Goal: Find contact information: Find contact information

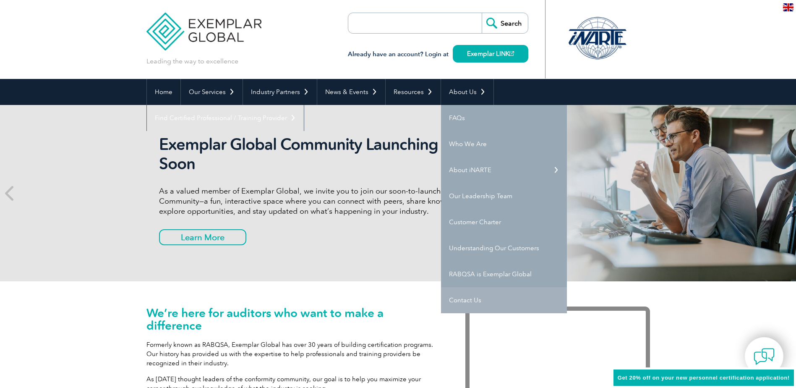
click at [465, 302] on link "Contact Us" at bounding box center [504, 300] width 126 height 26
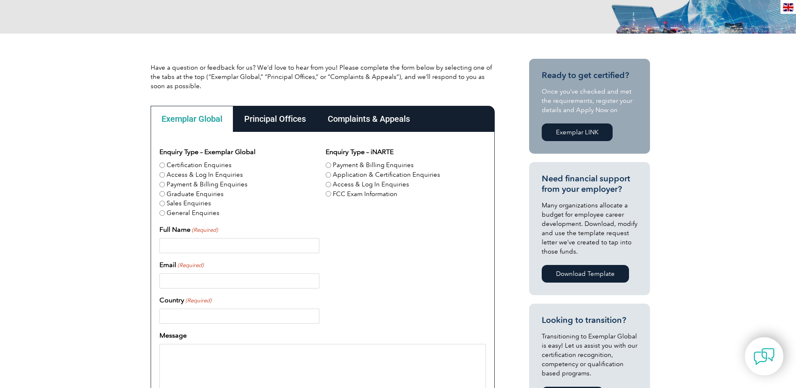
scroll to position [168, 0]
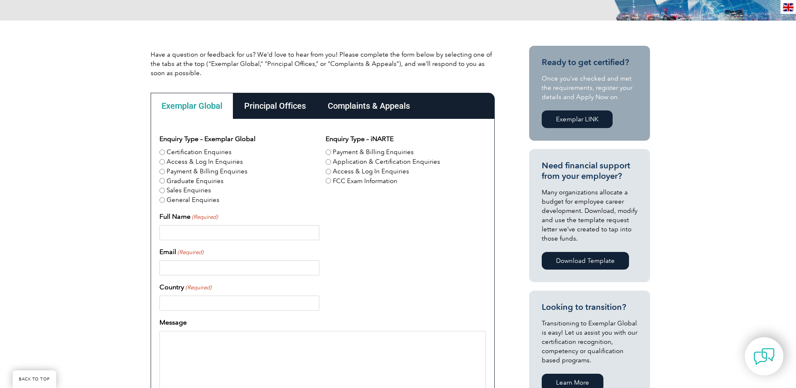
click at [254, 114] on div "Principal Offices" at bounding box center [274, 106] width 83 height 26
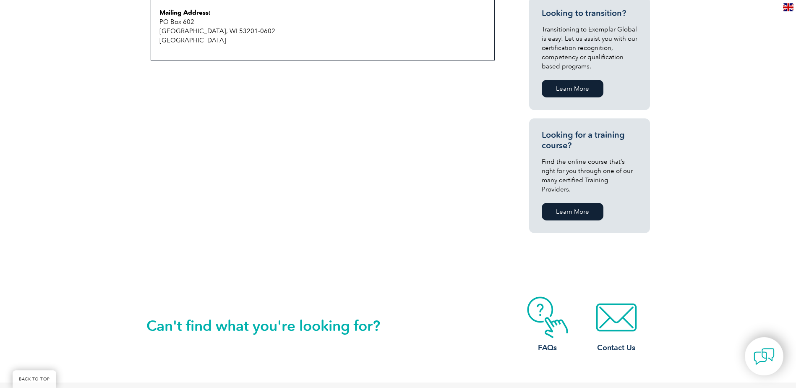
scroll to position [675, 0]
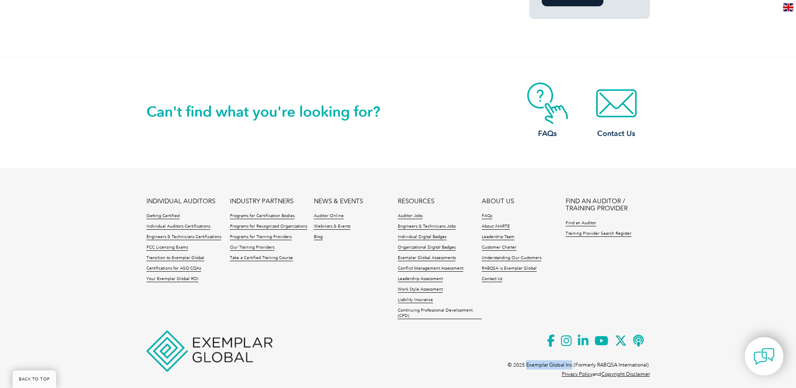
drag, startPoint x: 526, startPoint y: 354, endPoint x: 571, endPoint y: 356, distance: 45.7
click at [571, 360] on p "© 2025 Exemplar Global Inc (Formerly RABQSA International)." at bounding box center [579, 364] width 142 height 9
drag, startPoint x: 571, startPoint y: 356, endPoint x: 565, endPoint y: 354, distance: 6.1
copy p "Exemplar Global Inc"
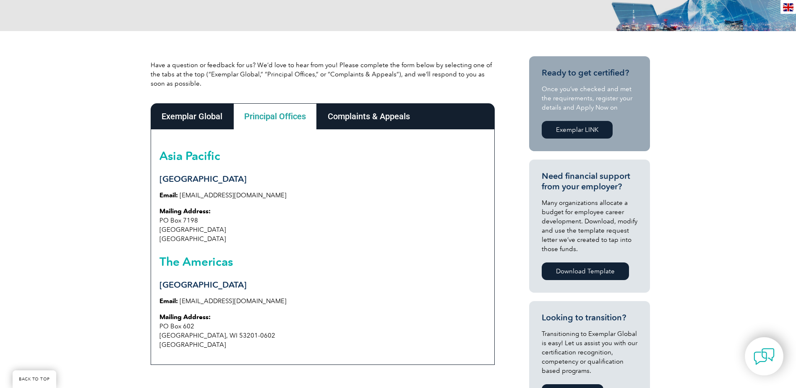
scroll to position [172, 0]
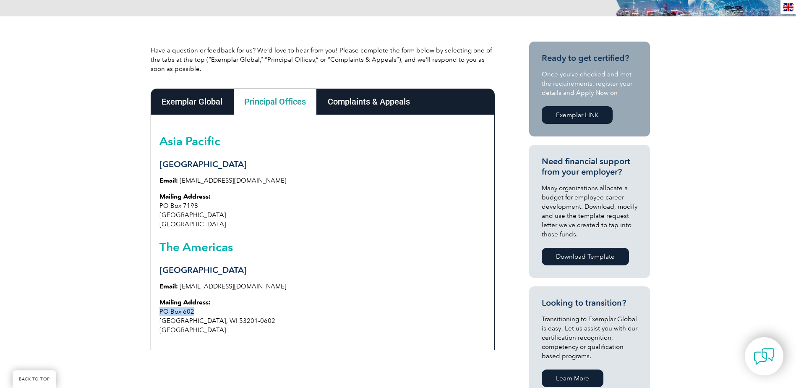
drag, startPoint x: 159, startPoint y: 311, endPoint x: 194, endPoint y: 312, distance: 35.3
click at [194, 312] on p "Mailing Address: PO Box 602 Milwaukee, WI 53201-0602 USA" at bounding box center [322, 315] width 326 height 37
copy p "PO Box 602"
click at [250, 242] on h2 "The Americas" at bounding box center [322, 246] width 326 height 13
click at [360, 105] on div "Complaints & Appeals" at bounding box center [369, 102] width 104 height 26
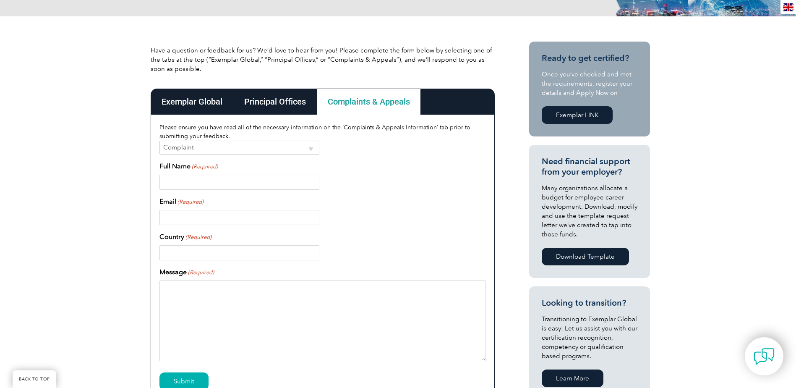
click at [174, 101] on div "Exemplar Global" at bounding box center [192, 102] width 83 height 26
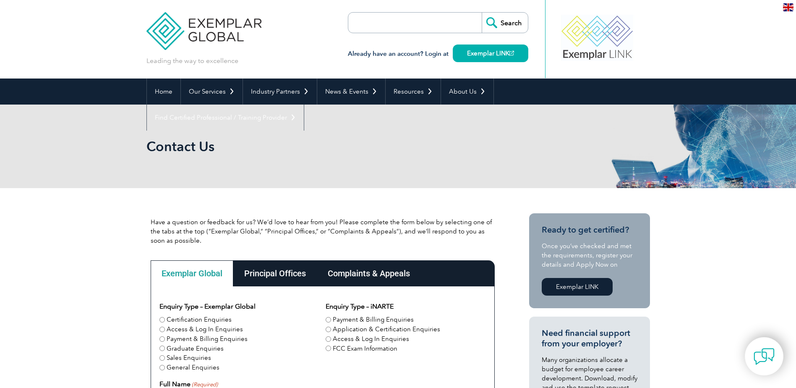
scroll to position [0, 0]
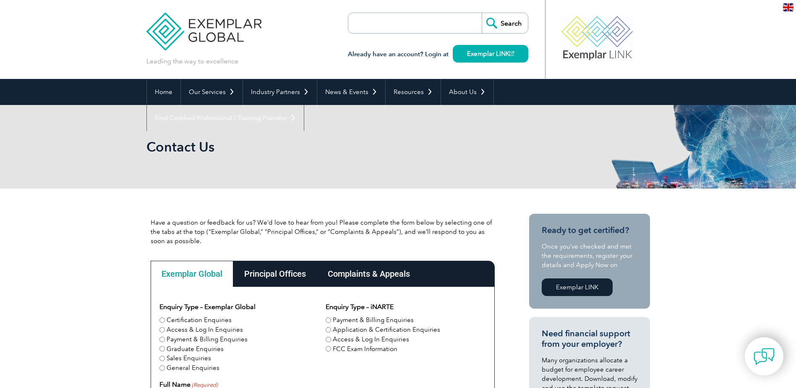
click at [267, 275] on div "Principal Offices" at bounding box center [274, 273] width 83 height 26
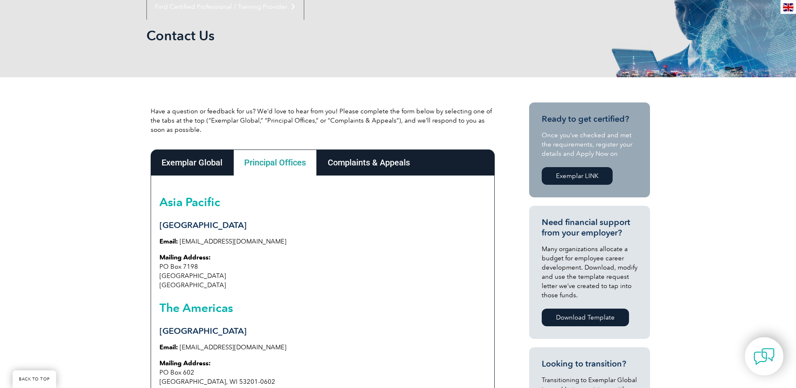
scroll to position [126, 0]
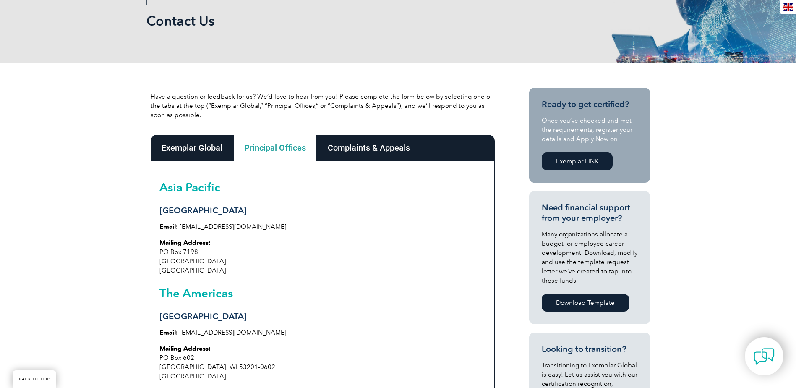
click at [360, 154] on div "Complaints & Appeals" at bounding box center [369, 148] width 104 height 26
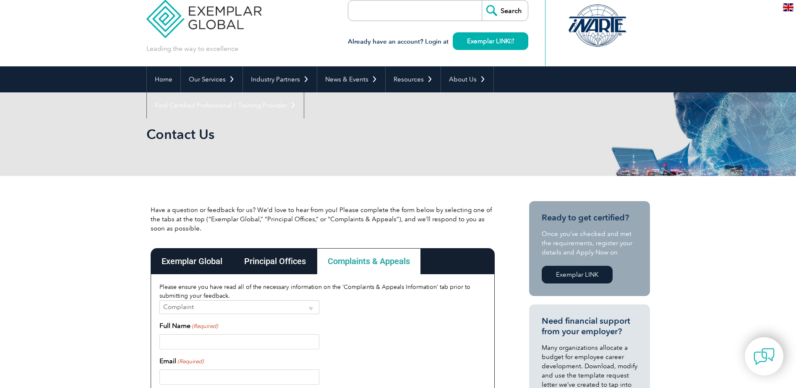
scroll to position [0, 0]
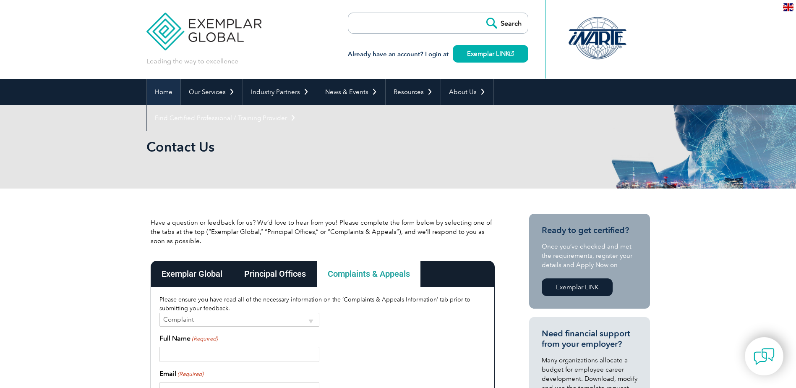
click at [167, 91] on link "Home" at bounding box center [164, 92] width 34 height 26
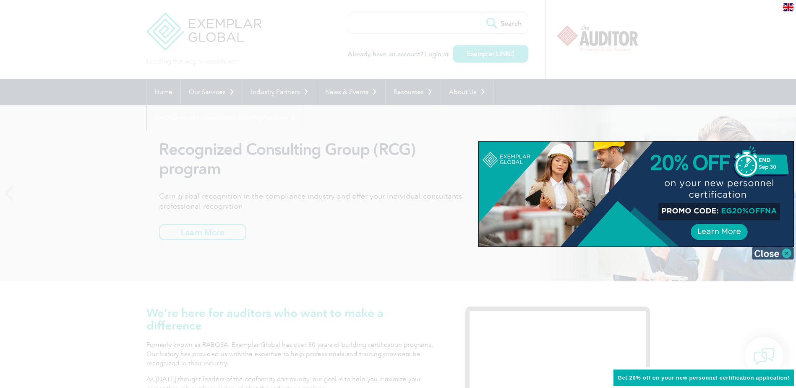
click at [773, 255] on img at bounding box center [773, 253] width 42 height 13
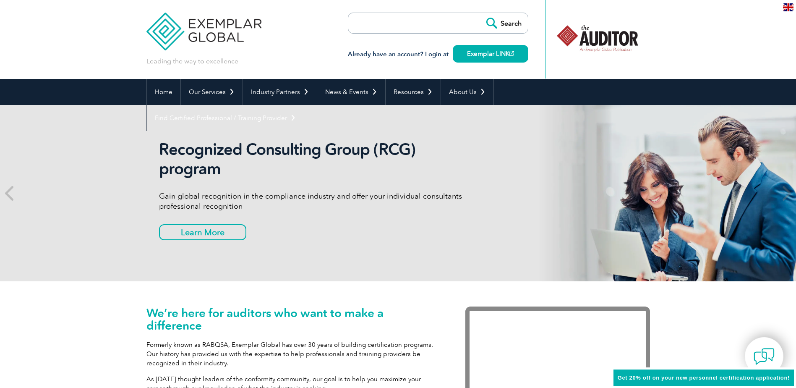
click at [198, 39] on img at bounding box center [203, 25] width 115 height 50
